Goal: Information Seeking & Learning: Learn about a topic

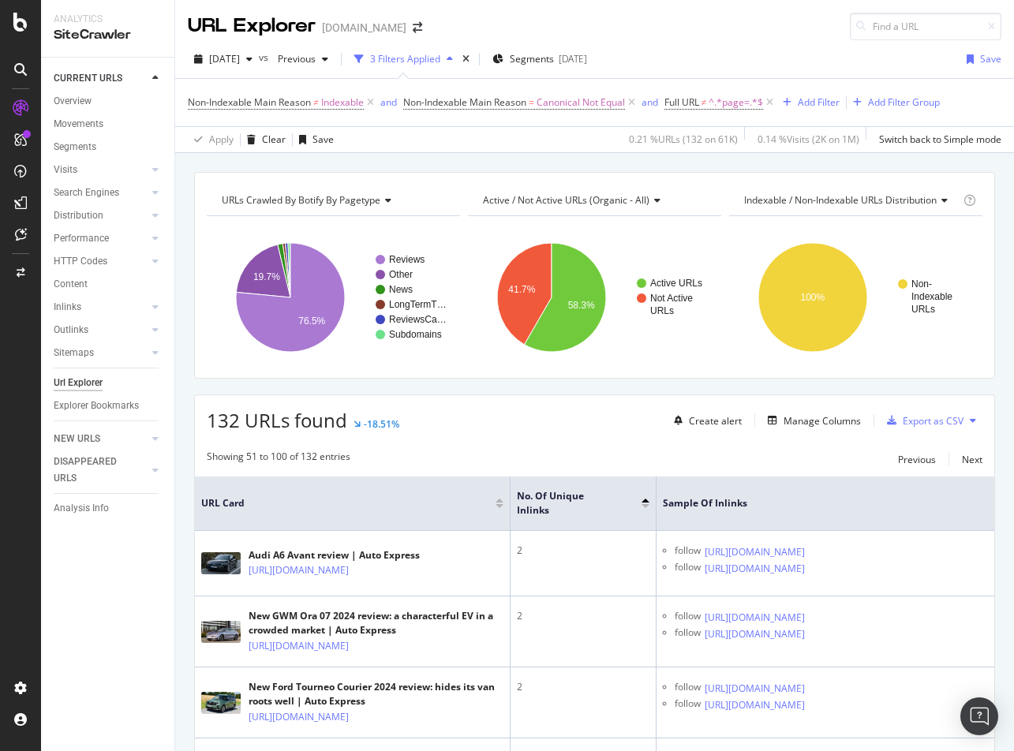
scroll to position [0, 305]
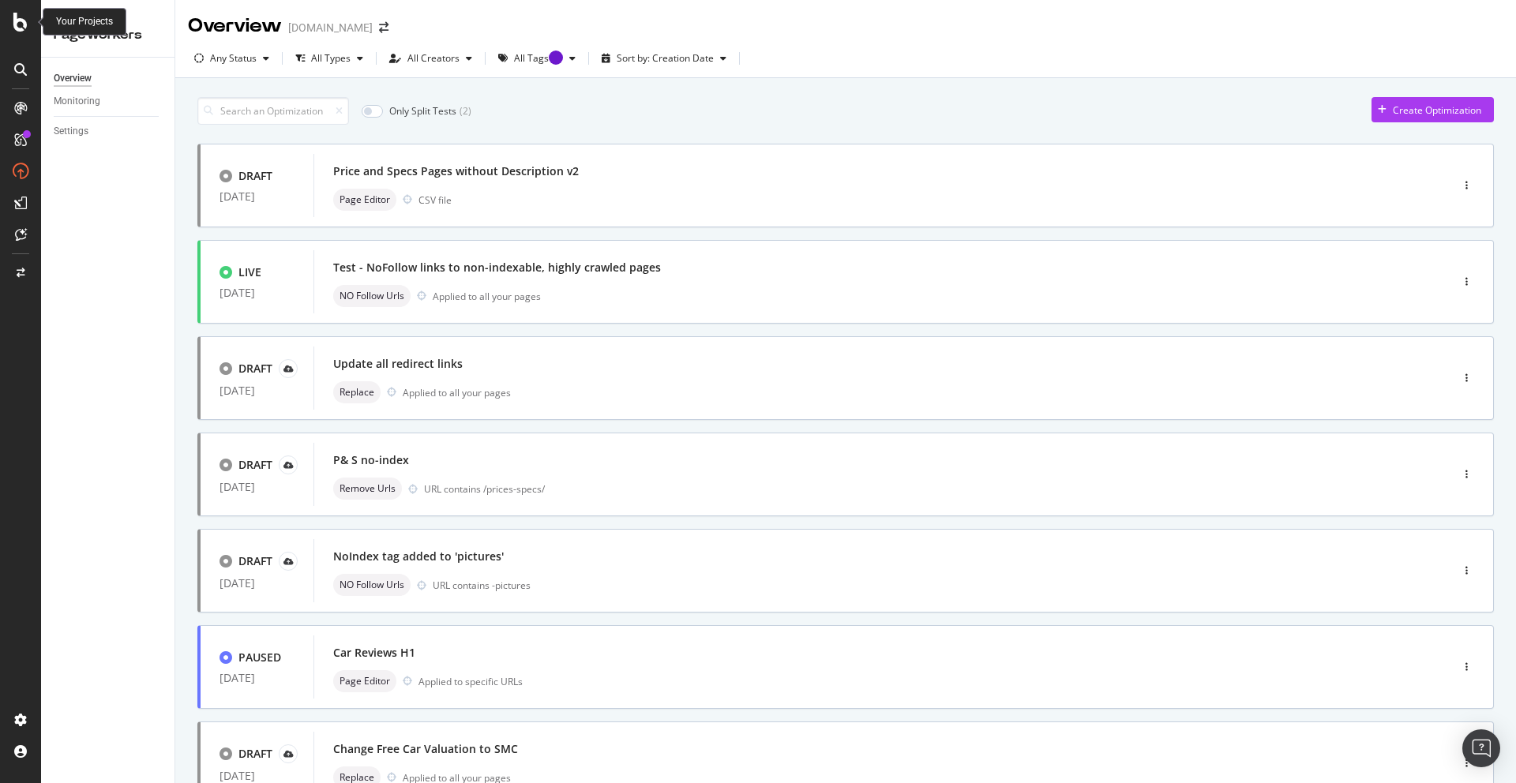
click at [15, 24] on icon at bounding box center [20, 22] width 14 height 19
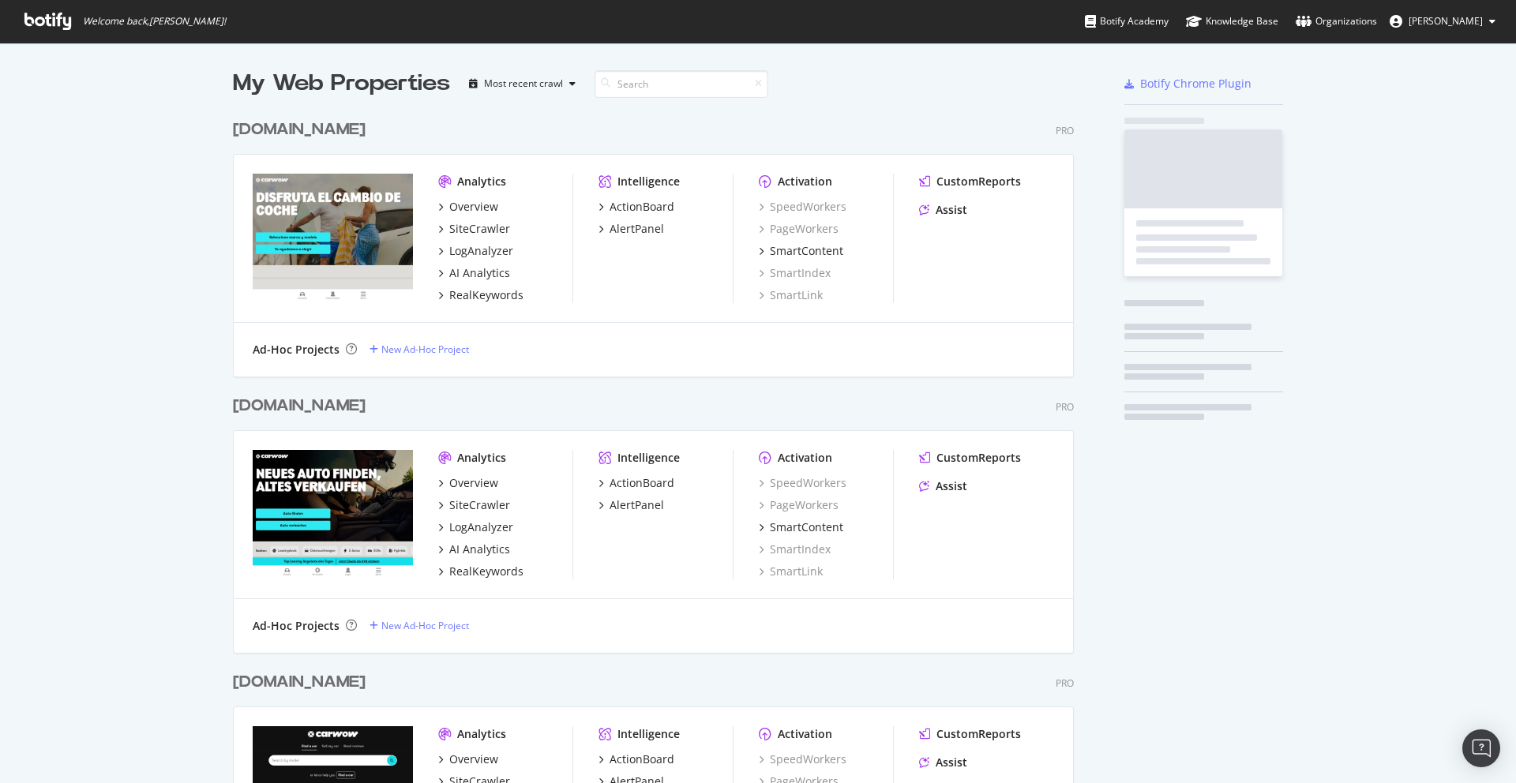
scroll to position [783, 1516]
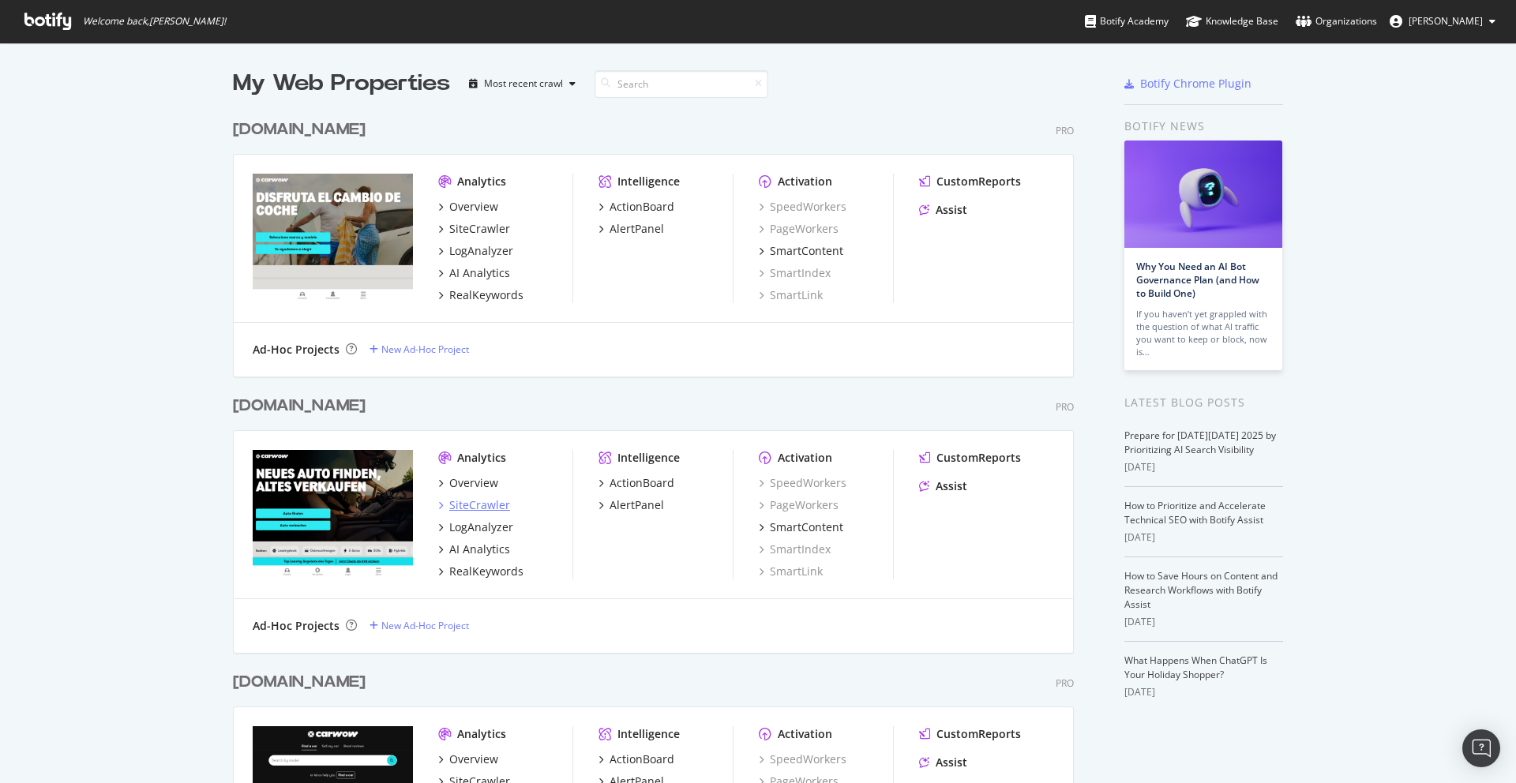
click at [479, 500] on div "SiteCrawler" at bounding box center [479, 505] width 61 height 16
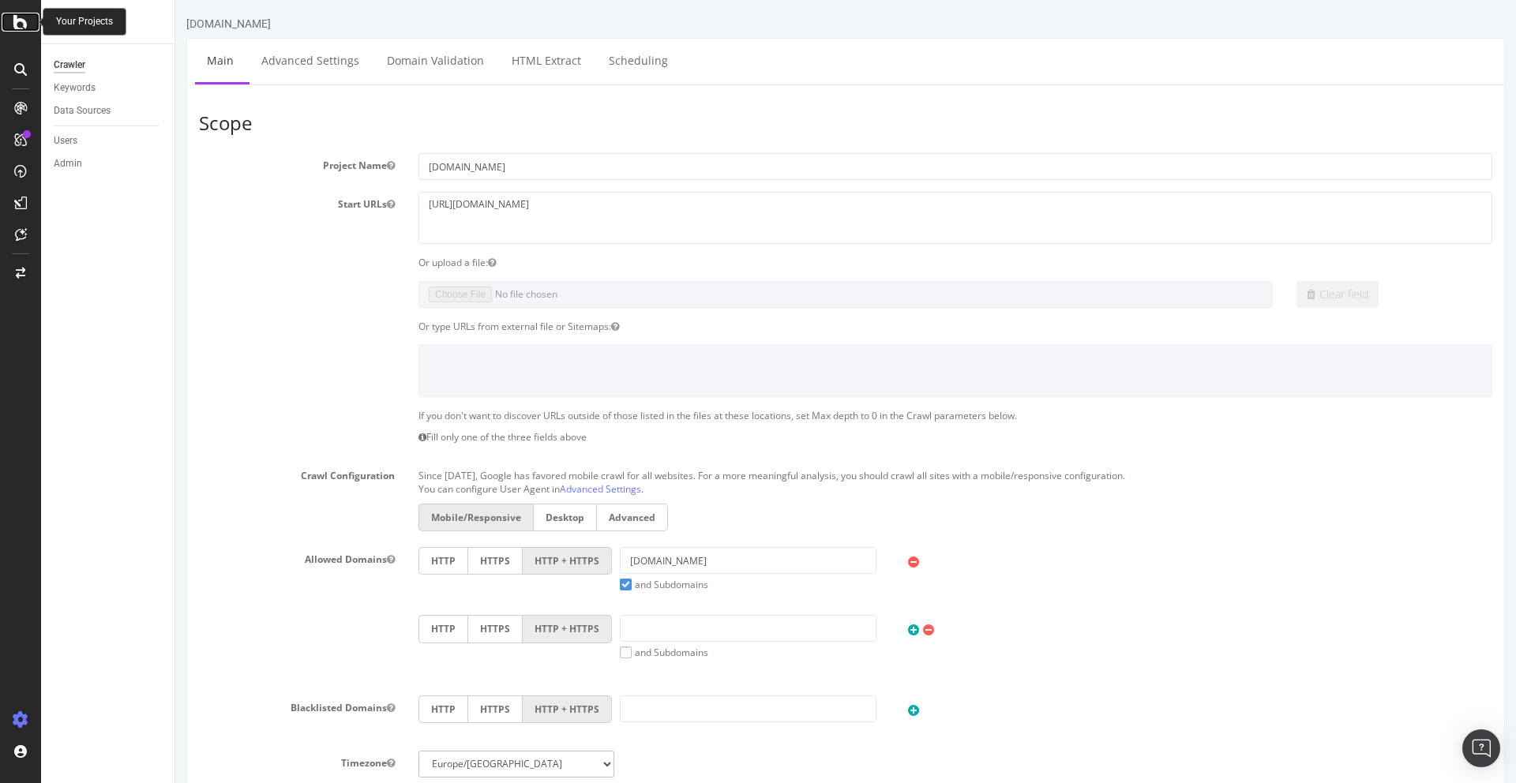
click at [13, 22] on icon at bounding box center [20, 22] width 14 height 19
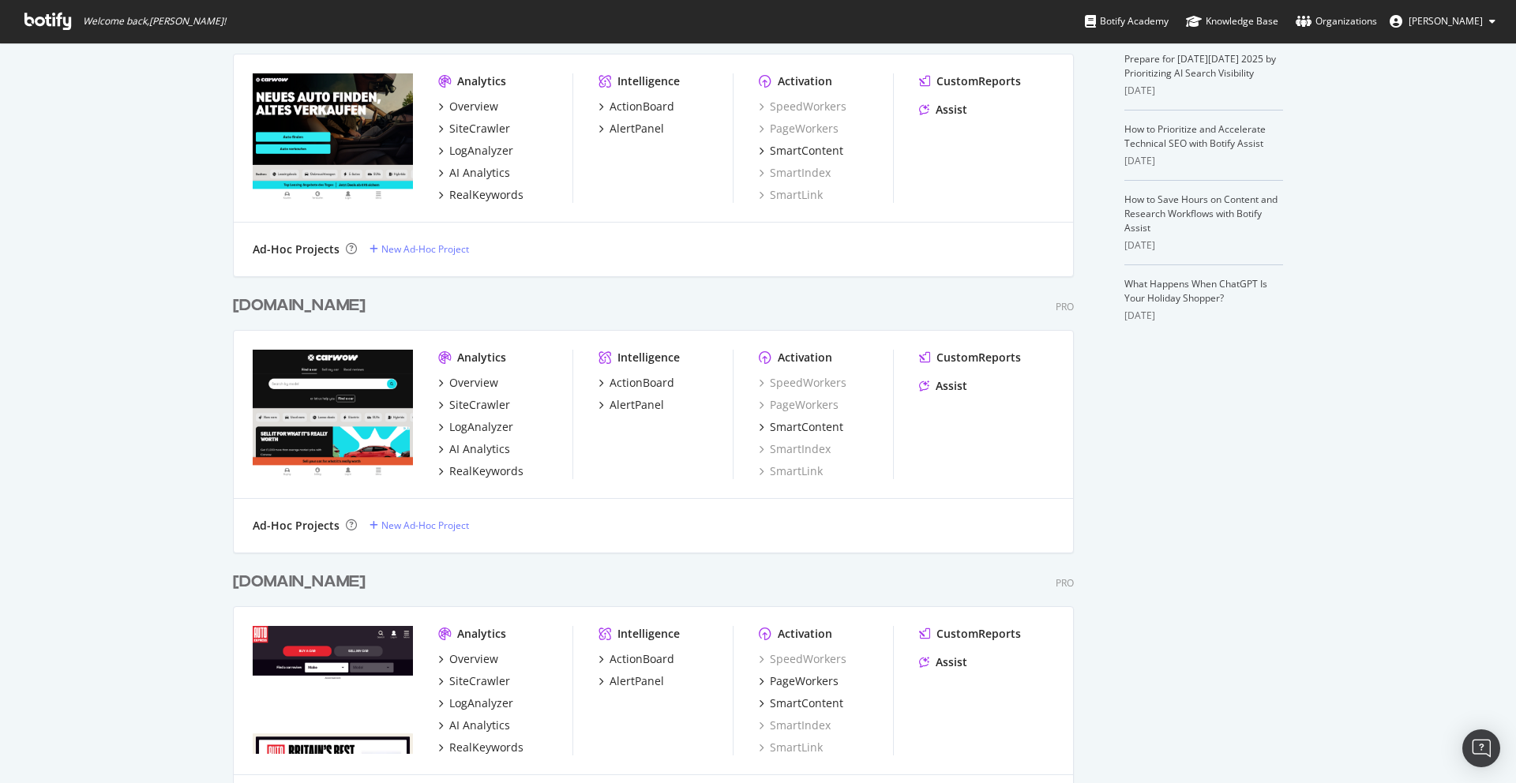
scroll to position [490, 0]
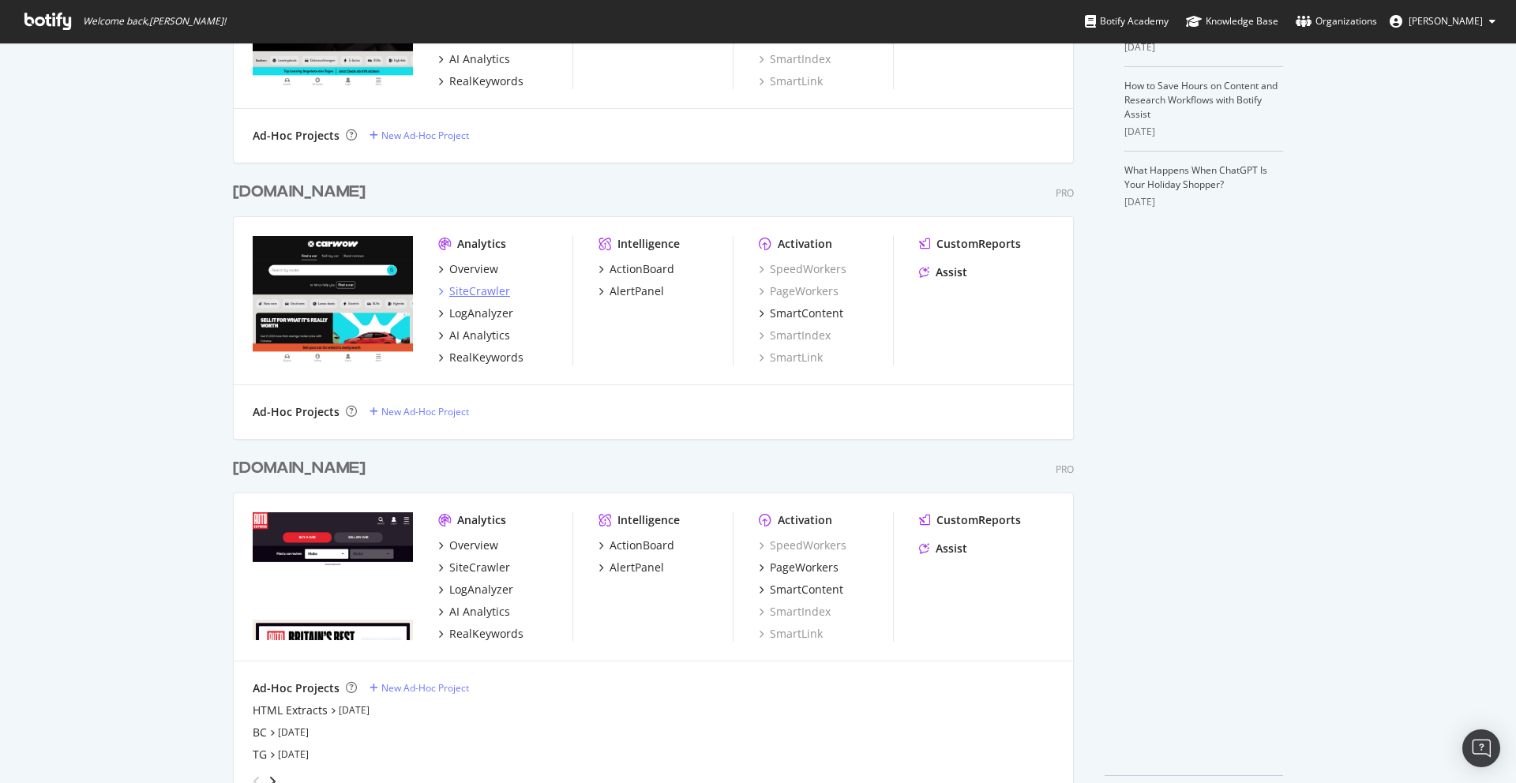
click at [475, 290] on div "SiteCrawler" at bounding box center [479, 291] width 61 height 16
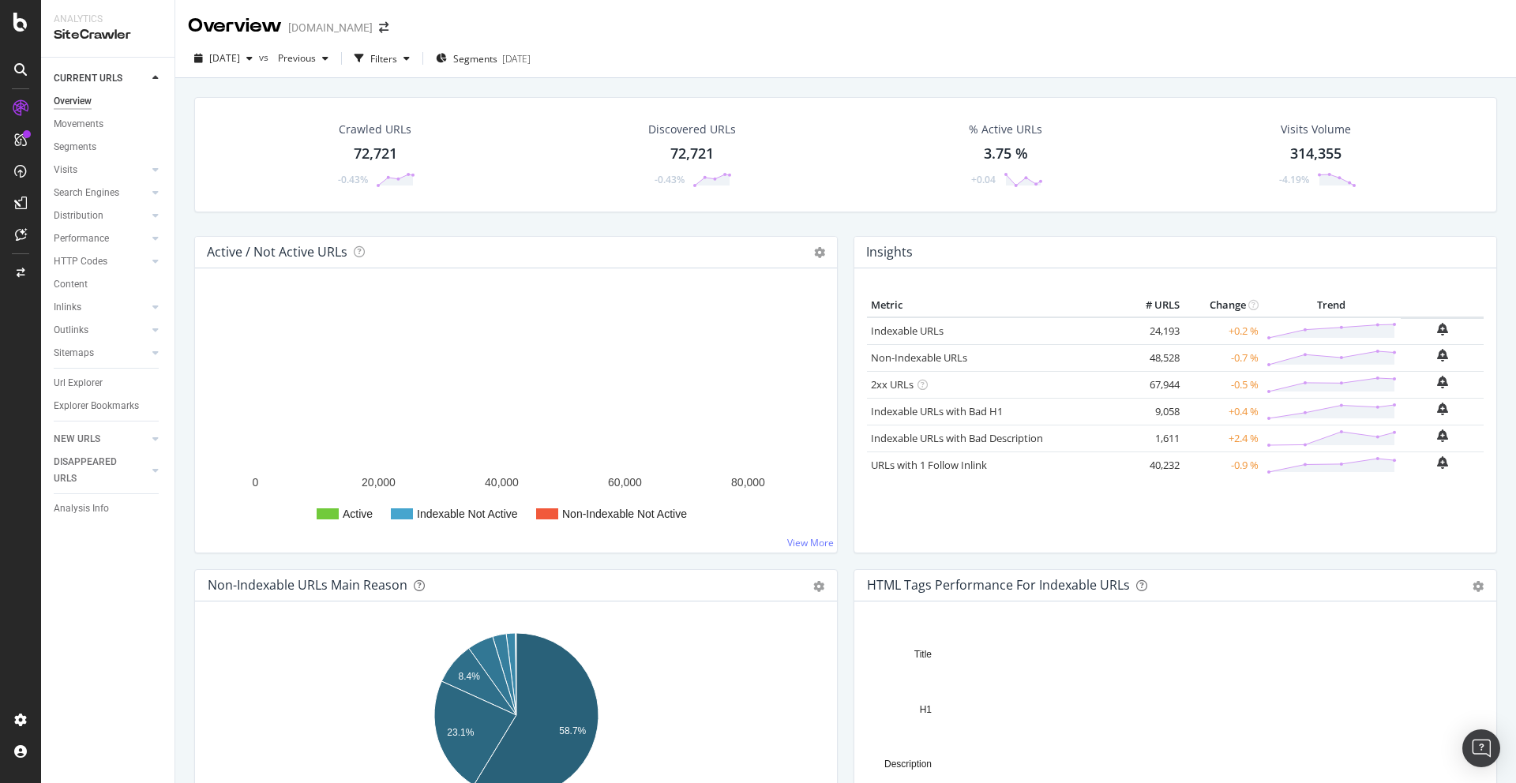
scroll to position [198, 0]
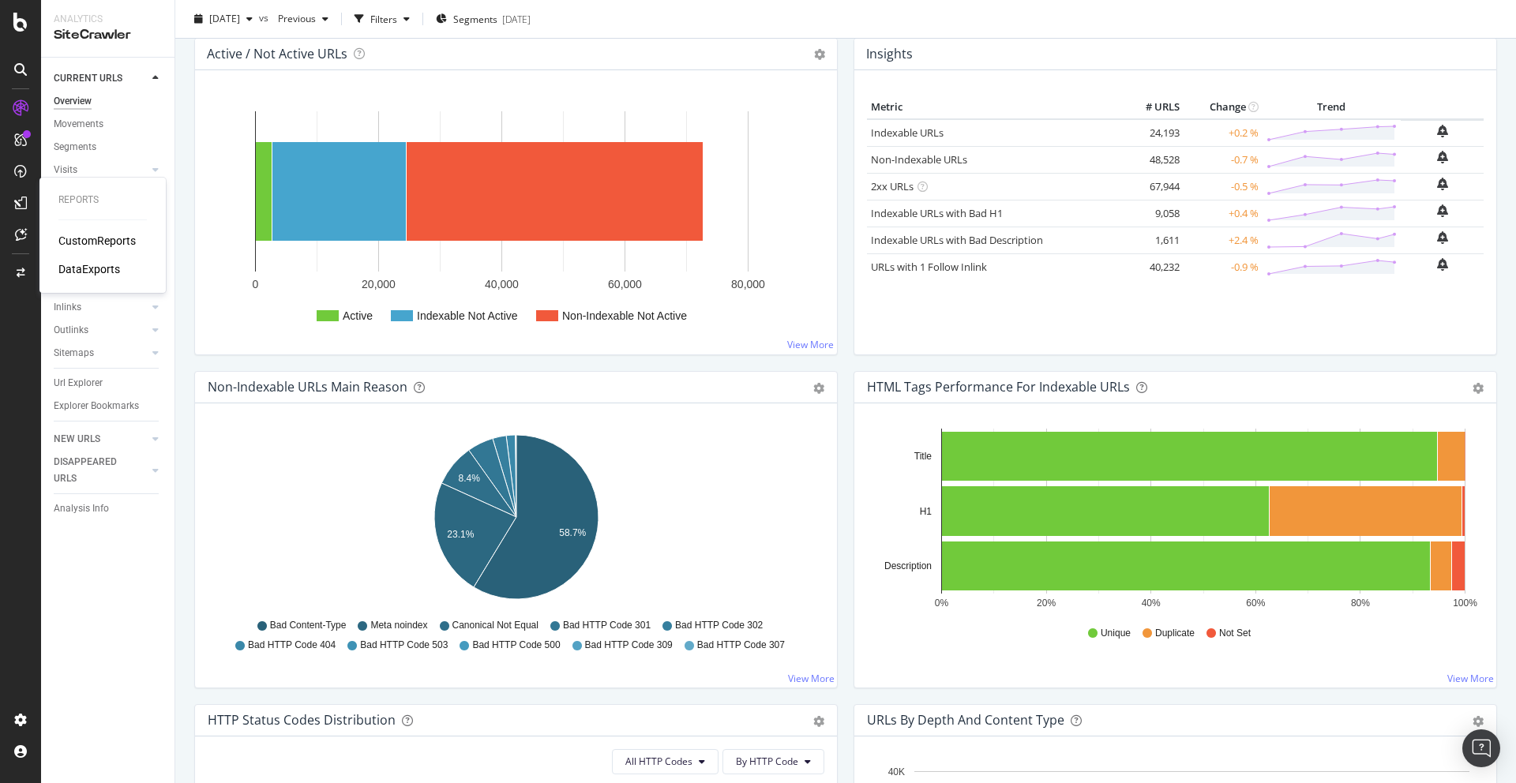
click at [101, 243] on div "CustomReports" at bounding box center [96, 241] width 77 height 16
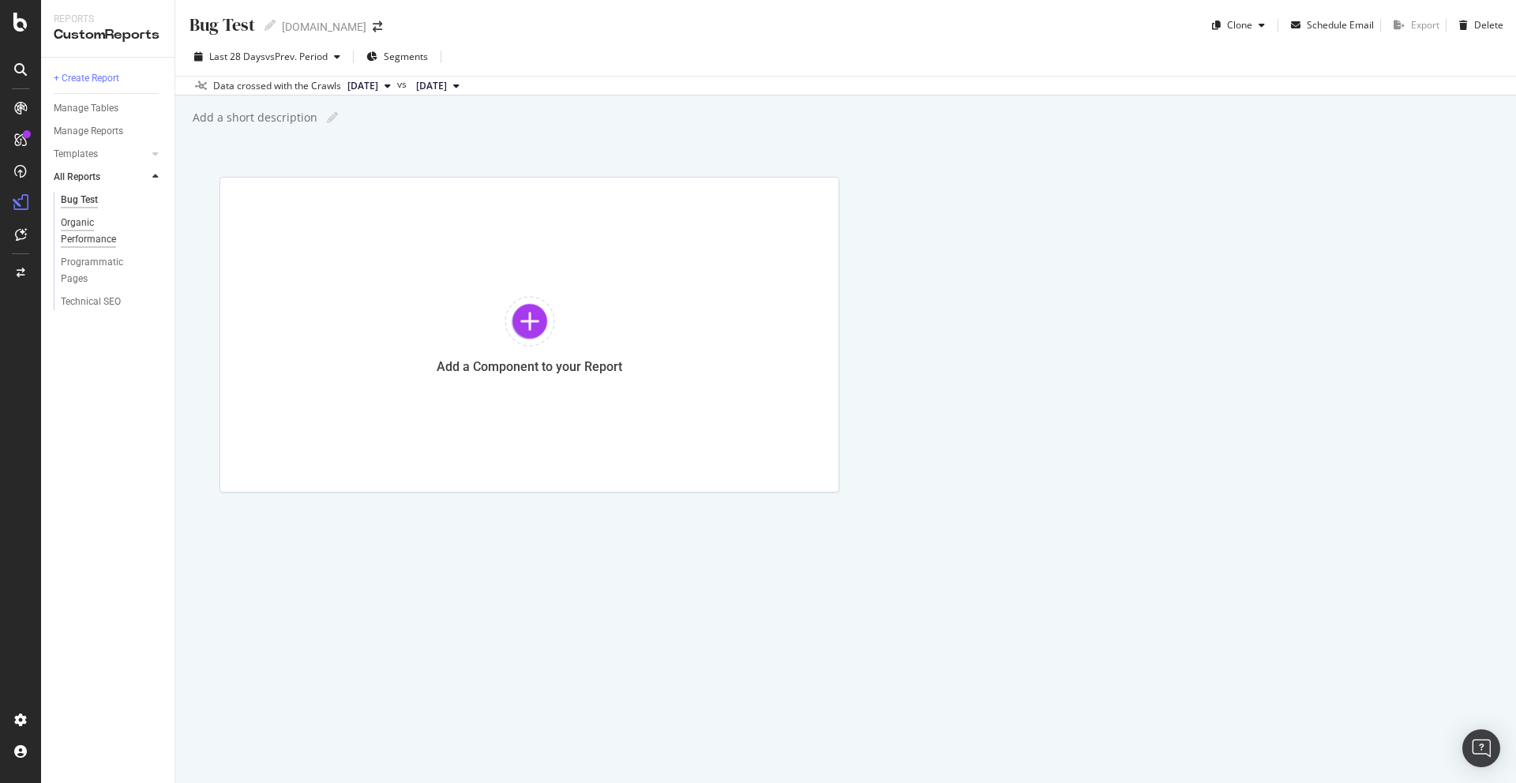
click at [77, 239] on div "Organic Performance" at bounding box center [105, 231] width 88 height 33
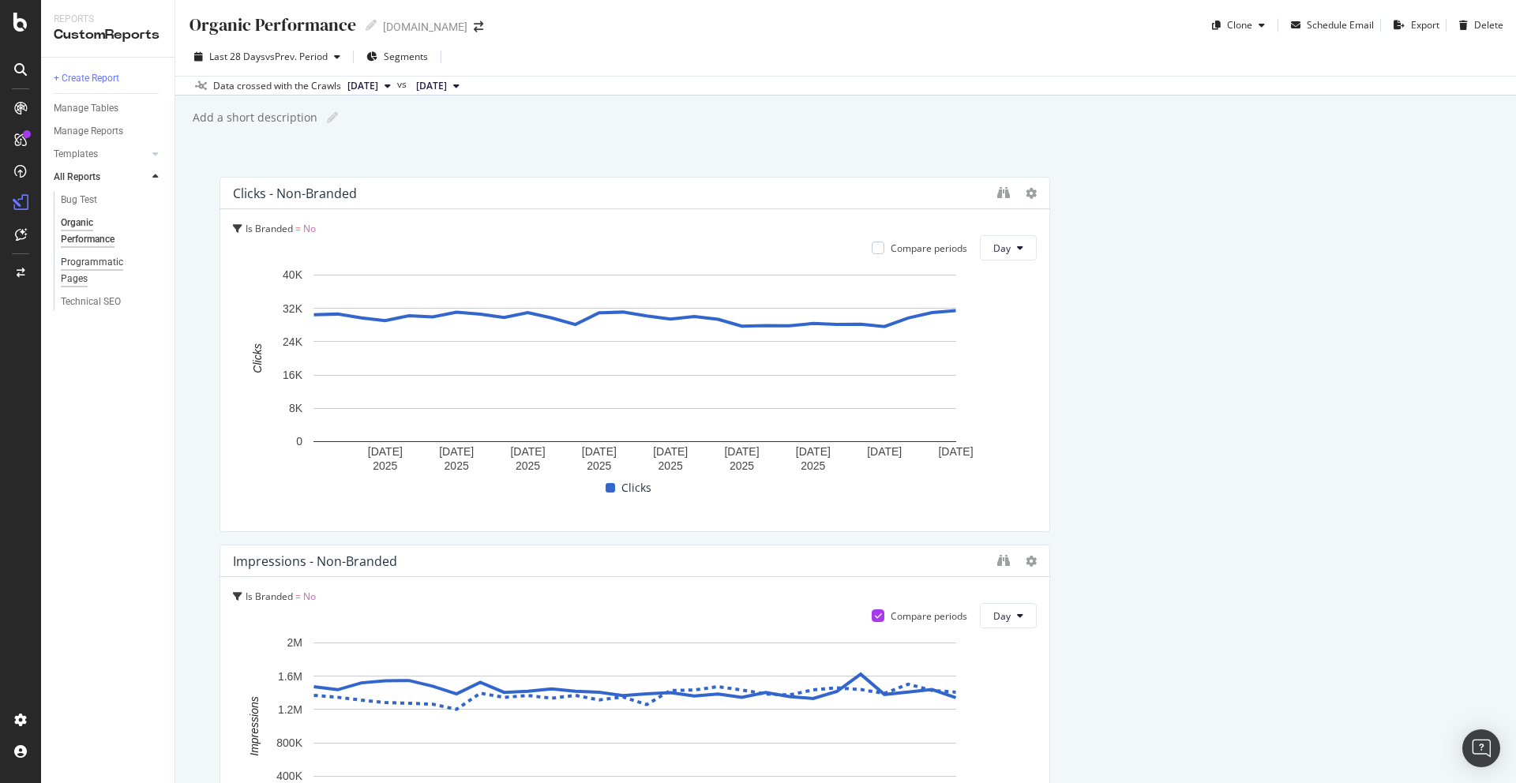
click at [66, 264] on div "Programmatic Pages" at bounding box center [105, 270] width 88 height 33
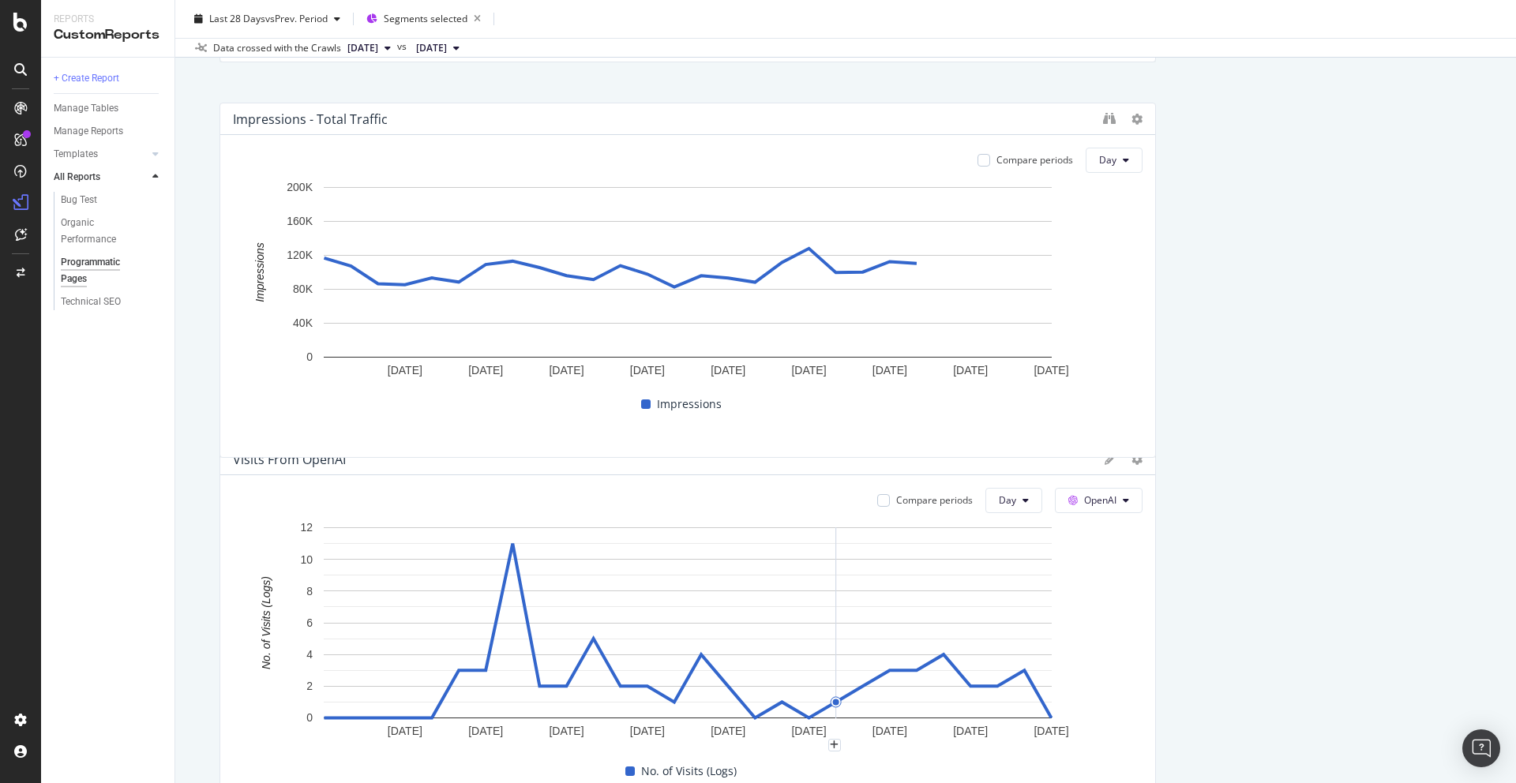
scroll to position [455, 0]
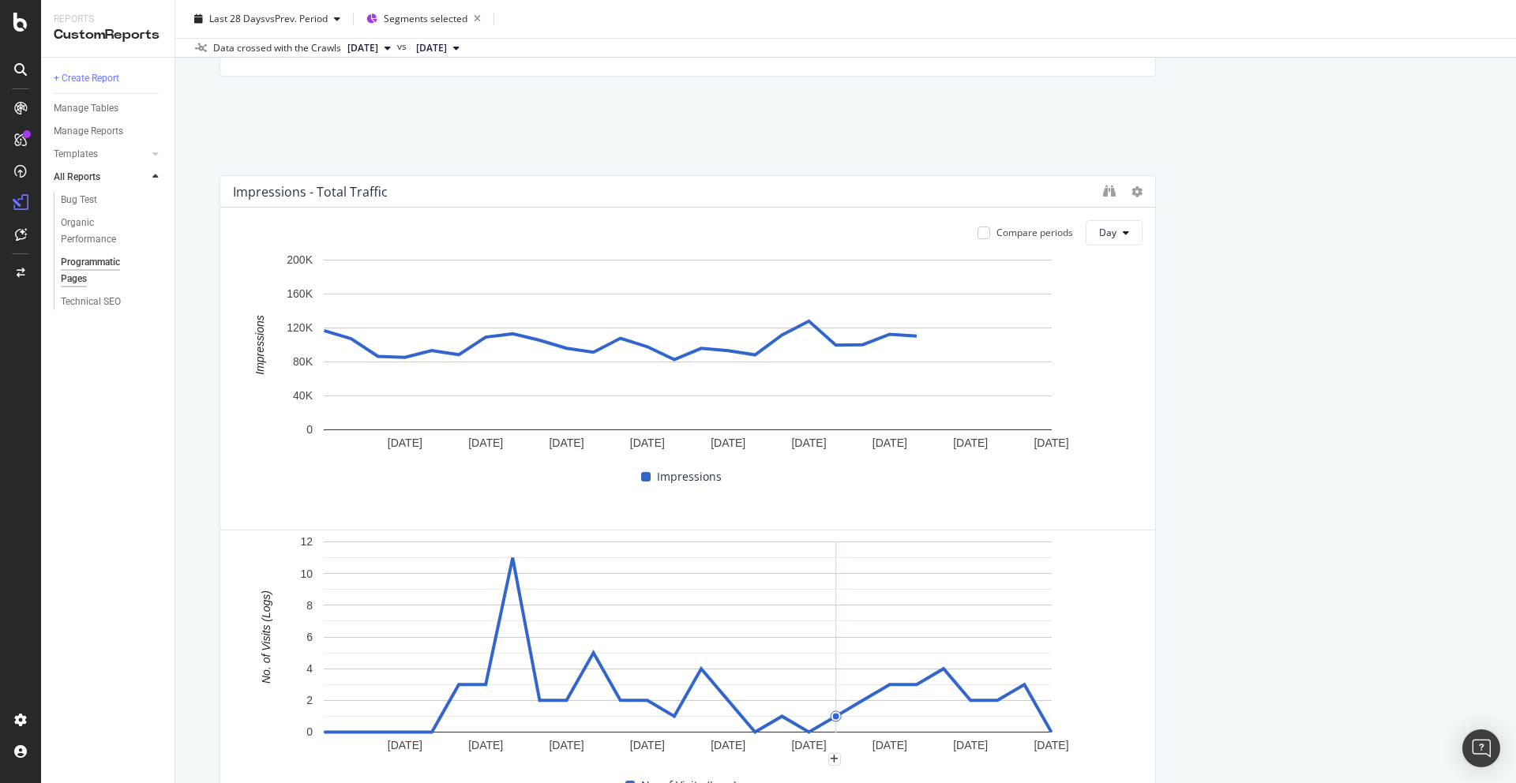
drag, startPoint x: 846, startPoint y: 265, endPoint x: 841, endPoint y: 193, distance: 72.8
click at [841, 193] on div "Impressions - Total Traffic" at bounding box center [664, 192] width 862 height 16
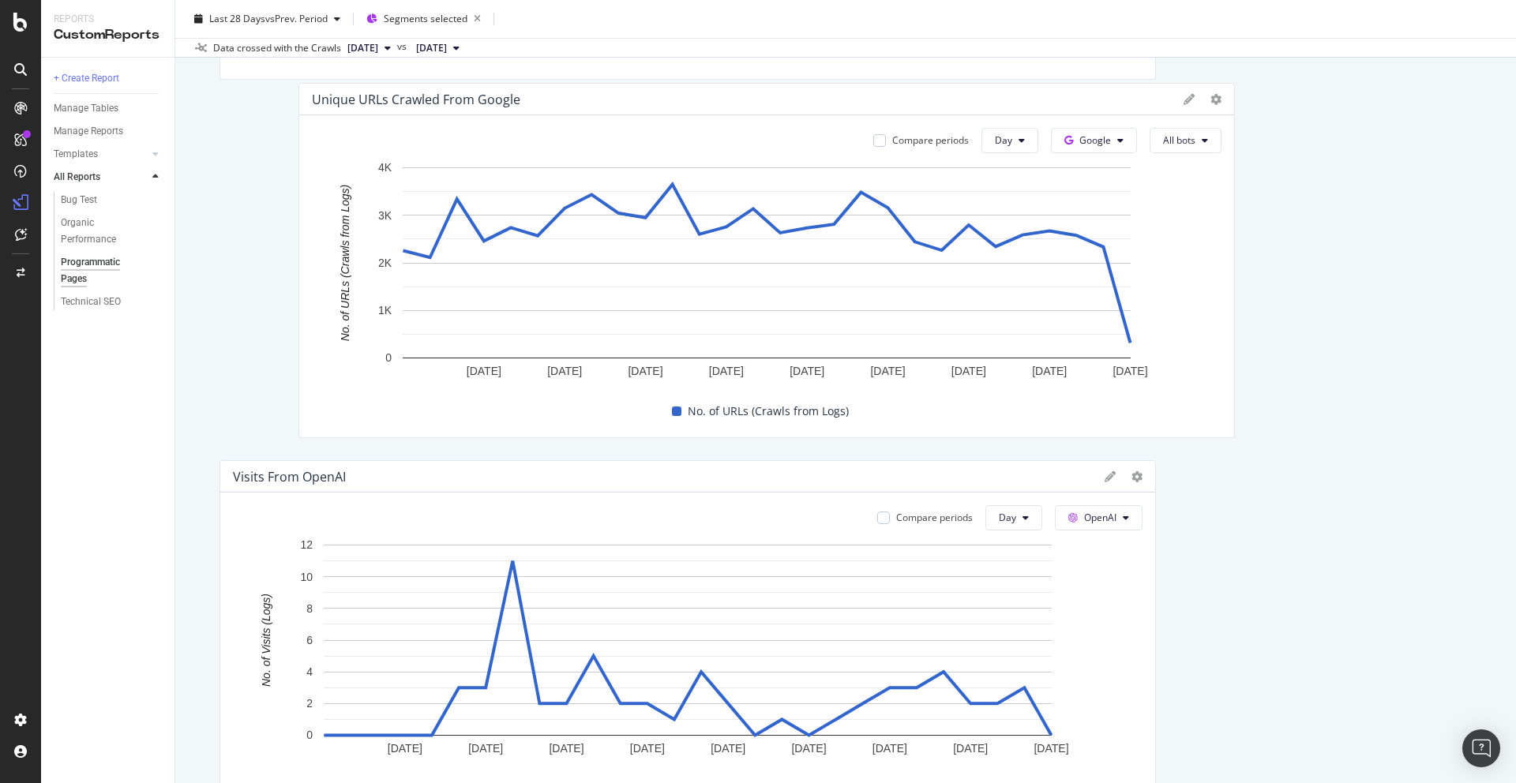
scroll to position [813, 0]
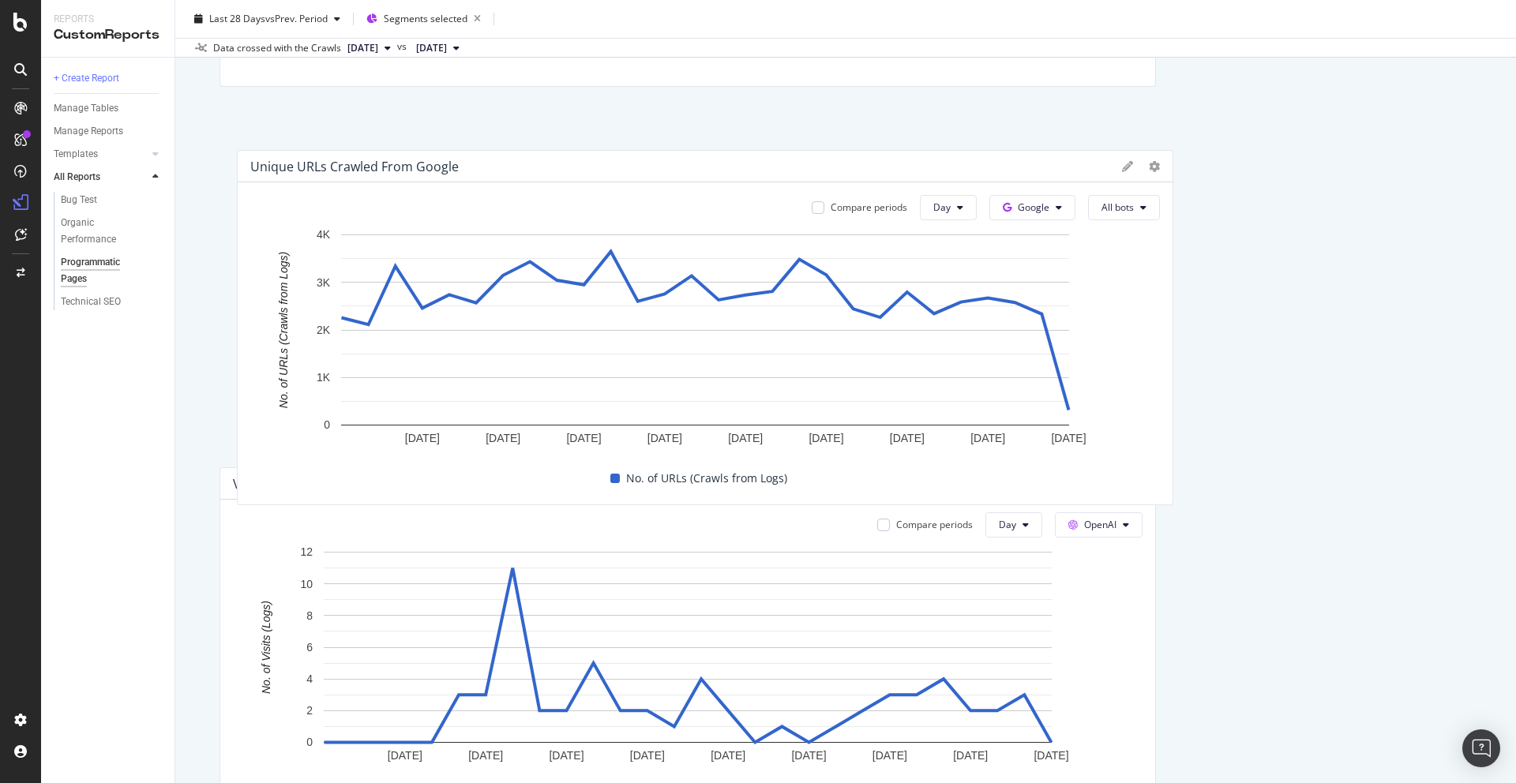
drag, startPoint x: 674, startPoint y: 304, endPoint x: 692, endPoint y: 167, distance: 138.4
click at [692, 167] on div "Unique URLs Crawled from Google" at bounding box center [682, 167] width 864 height 16
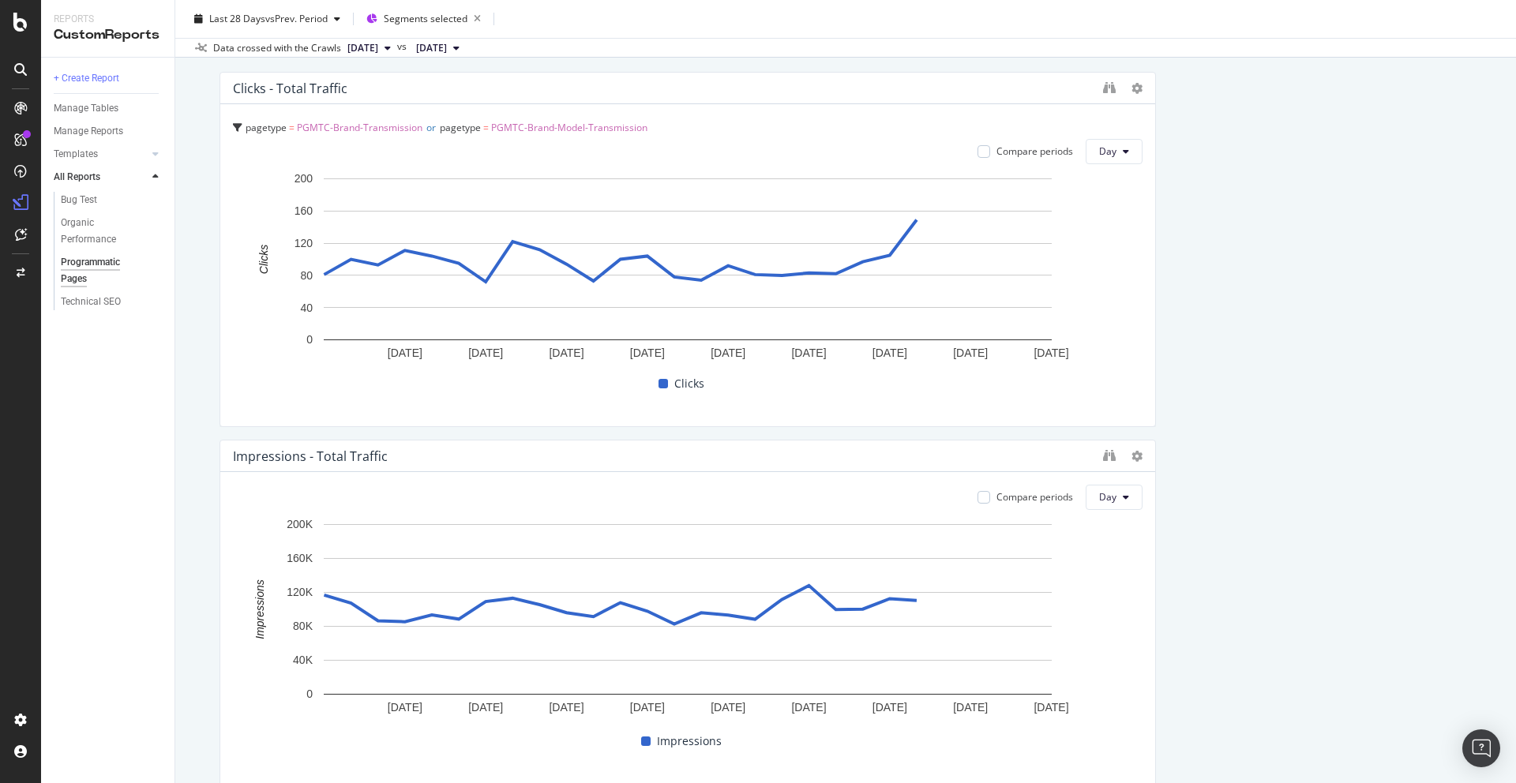
scroll to position [0, 0]
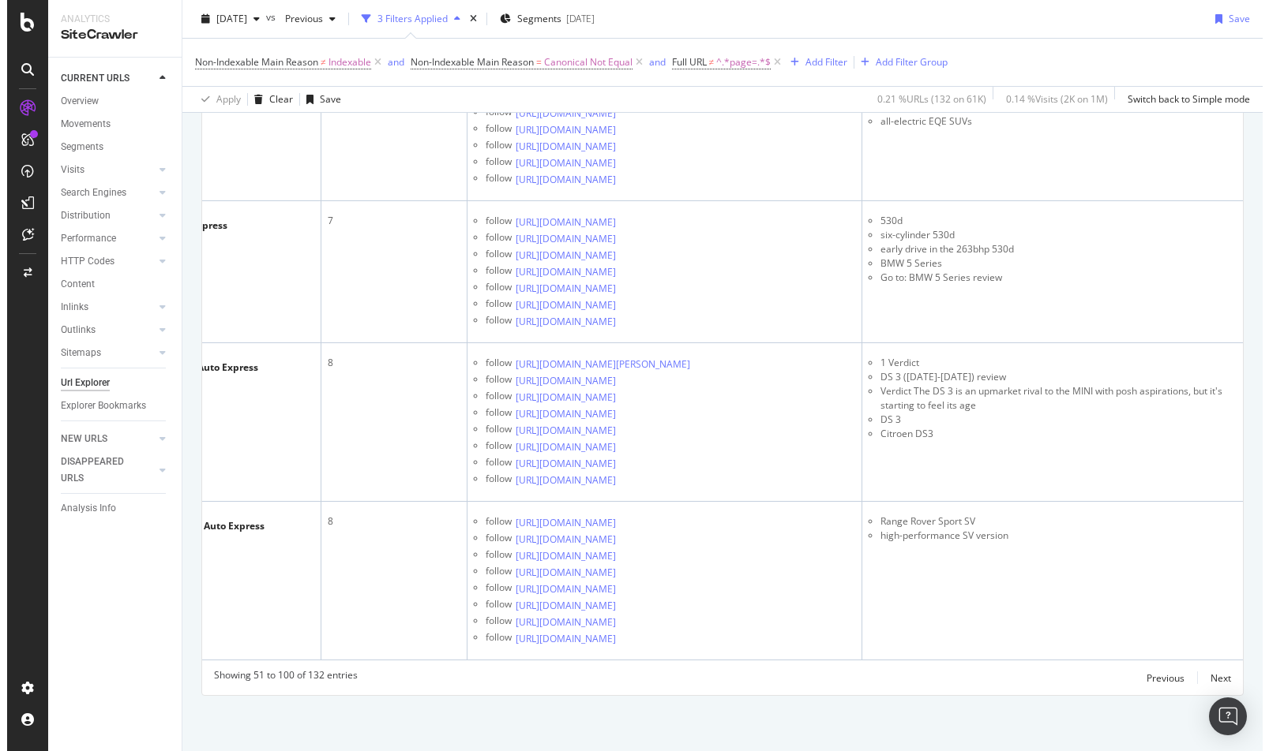
scroll to position [0, 197]
